Goal: Task Accomplishment & Management: Manage account settings

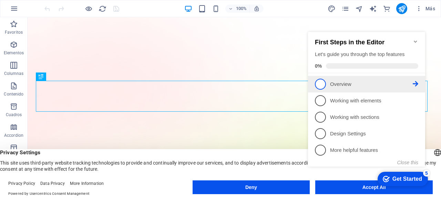
click at [342, 82] on p "Overview - incomplete" at bounding box center [371, 84] width 83 height 7
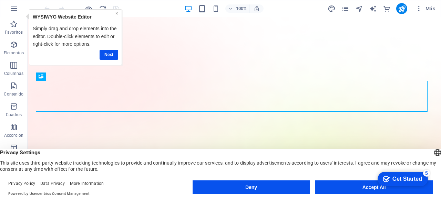
click at [117, 12] on link "×" at bounding box center [116, 13] width 3 height 6
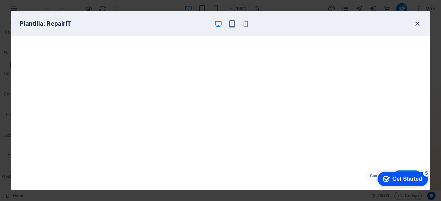
click at [417, 24] on icon "button" at bounding box center [417, 24] width 8 height 8
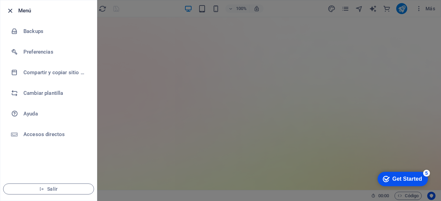
click at [8, 9] on icon "button" at bounding box center [10, 11] width 8 height 8
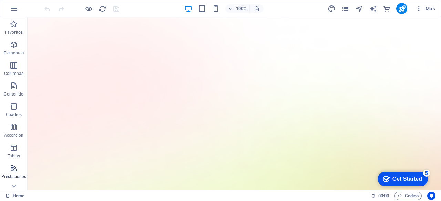
click at [16, 171] on icon "button" at bounding box center [14, 169] width 8 height 8
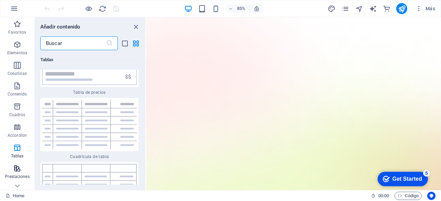
scroll to position [5104, 0]
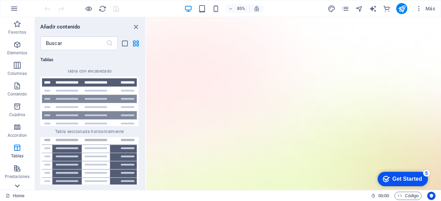
click at [16, 185] on icon at bounding box center [17, 187] width 10 height 10
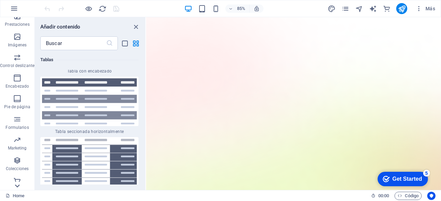
scroll to position [157, 0]
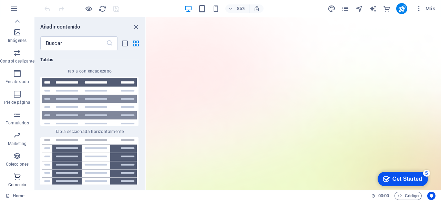
click at [18, 175] on icon "button" at bounding box center [17, 177] width 8 height 8
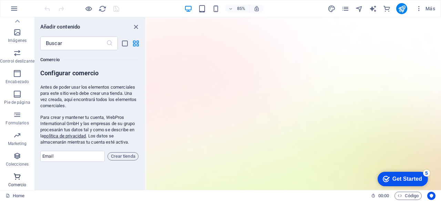
scroll to position [13467, 0]
click at [18, 175] on icon "button" at bounding box center [17, 177] width 8 height 8
click at [17, 164] on p "Colecciones" at bounding box center [17, 165] width 23 height 6
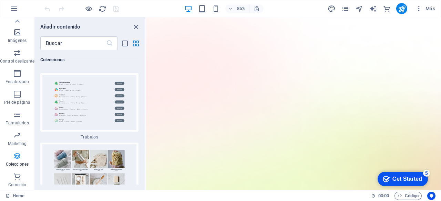
scroll to position [12749, 0]
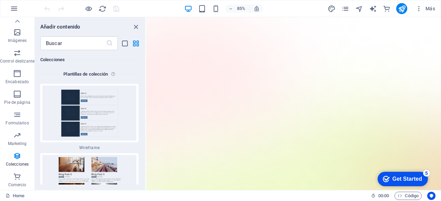
click at [21, 191] on div "Home 00 : 00 Código" at bounding box center [220, 195] width 441 height 11
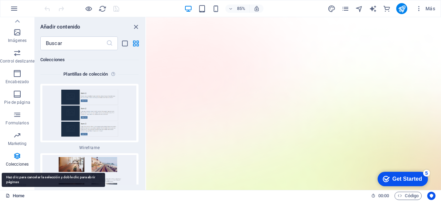
click at [19, 195] on link "Home" at bounding box center [15, 196] width 19 height 8
